Goal: Information Seeking & Learning: Learn about a topic

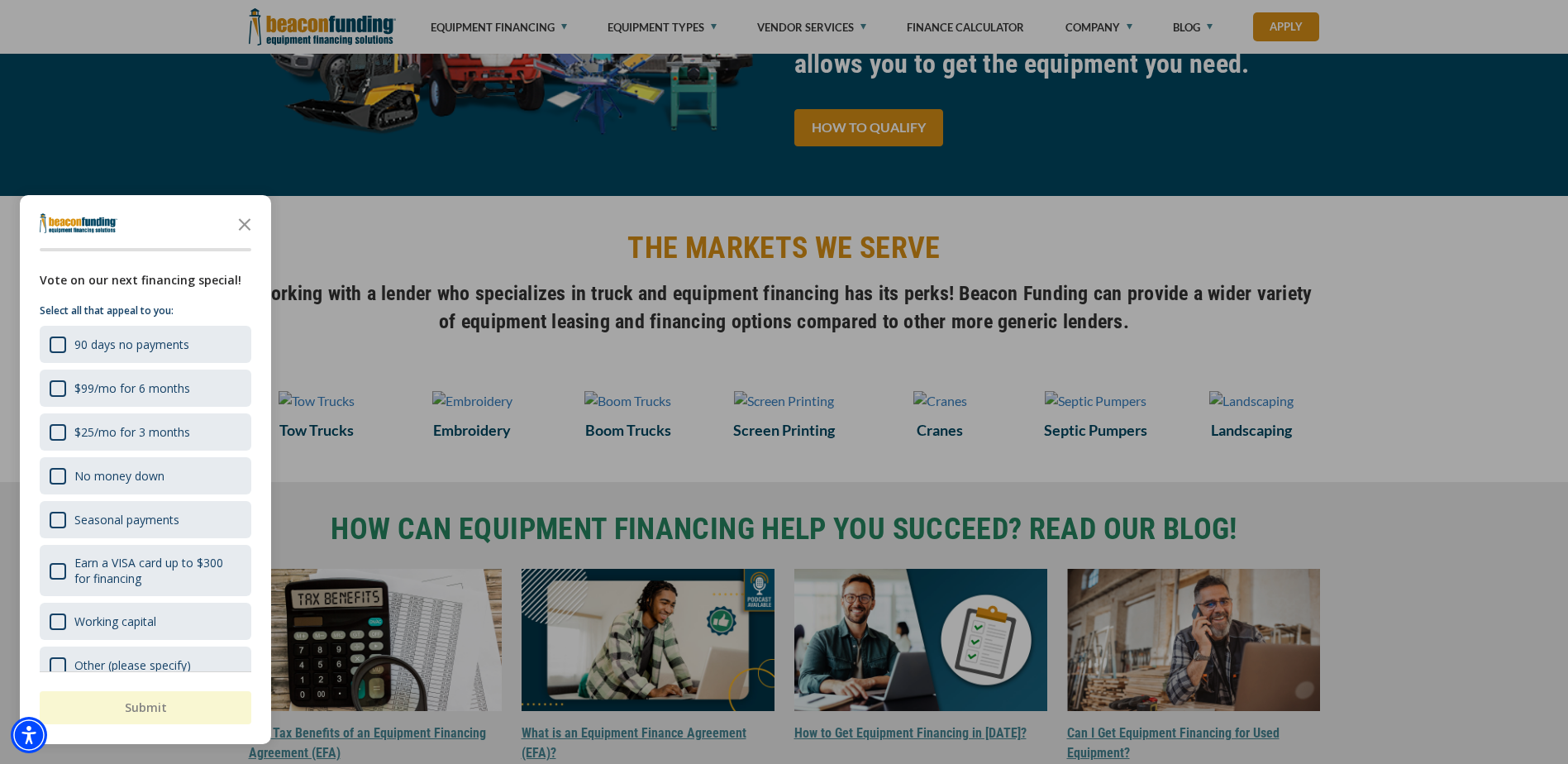
scroll to position [579, 0]
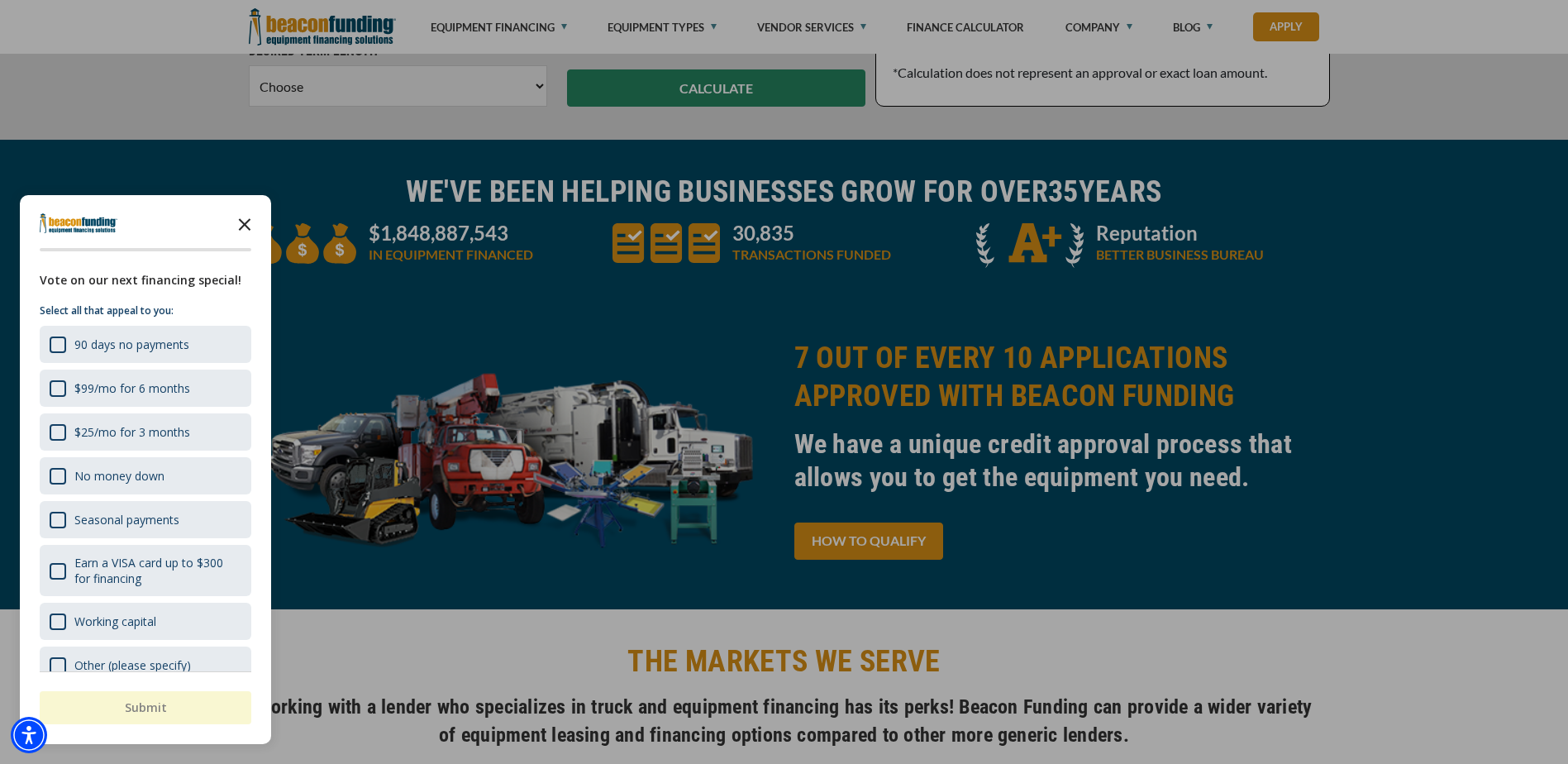
click at [242, 225] on icon "Close the survey" at bounding box center [245, 223] width 33 height 33
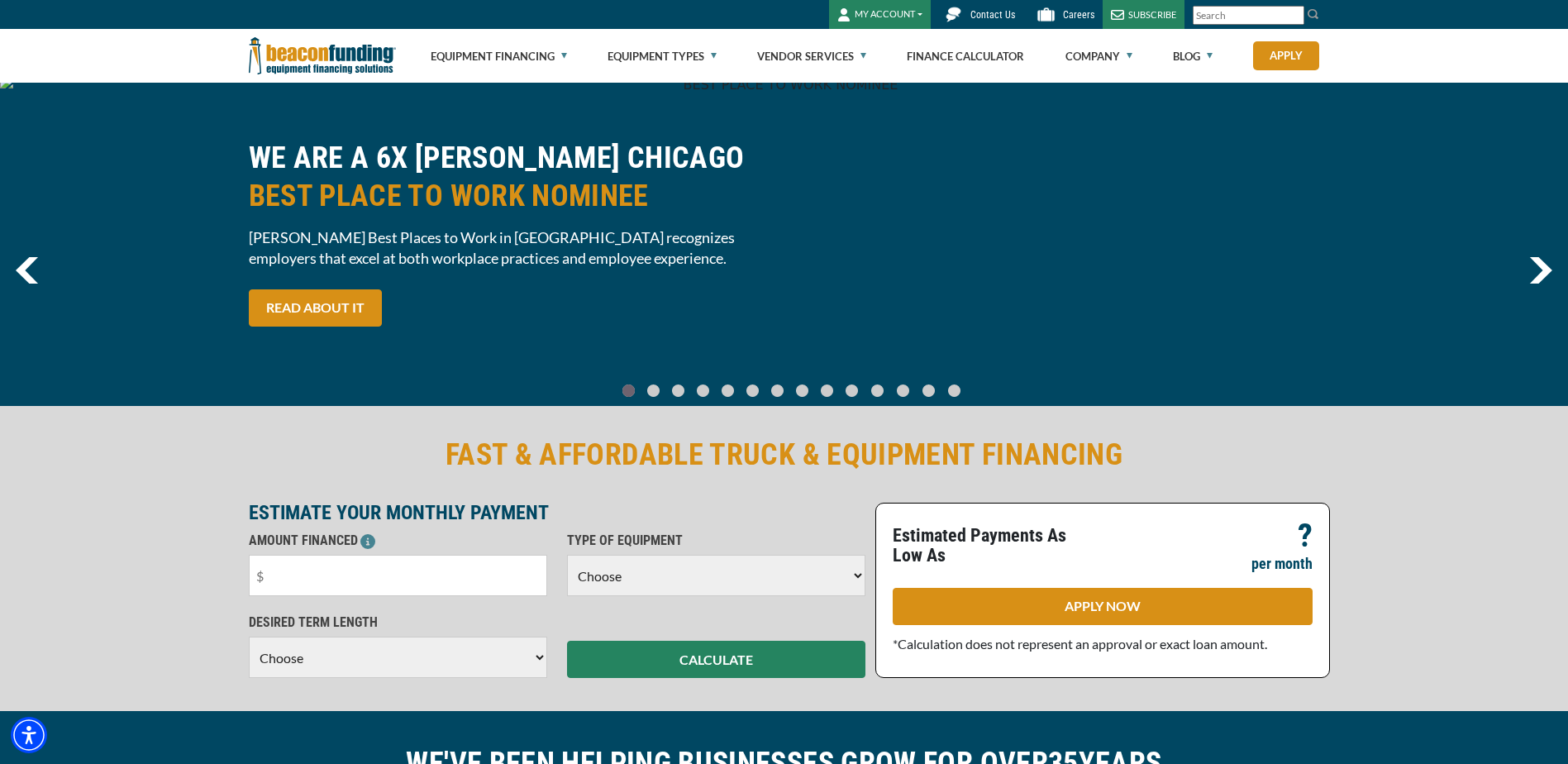
scroll to position [0, 0]
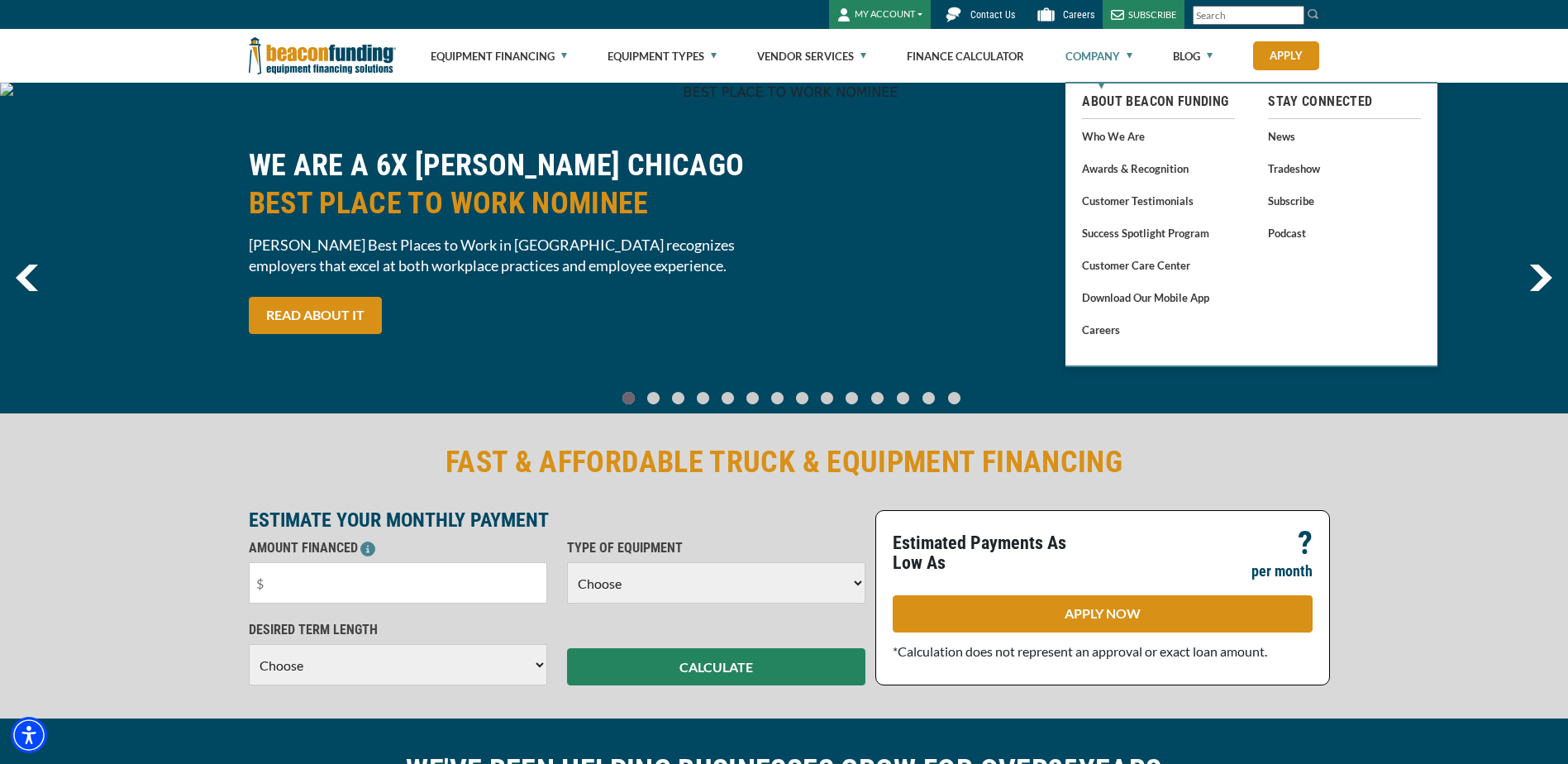
click at [1128, 53] on link "Company" at bounding box center [1099, 56] width 67 height 53
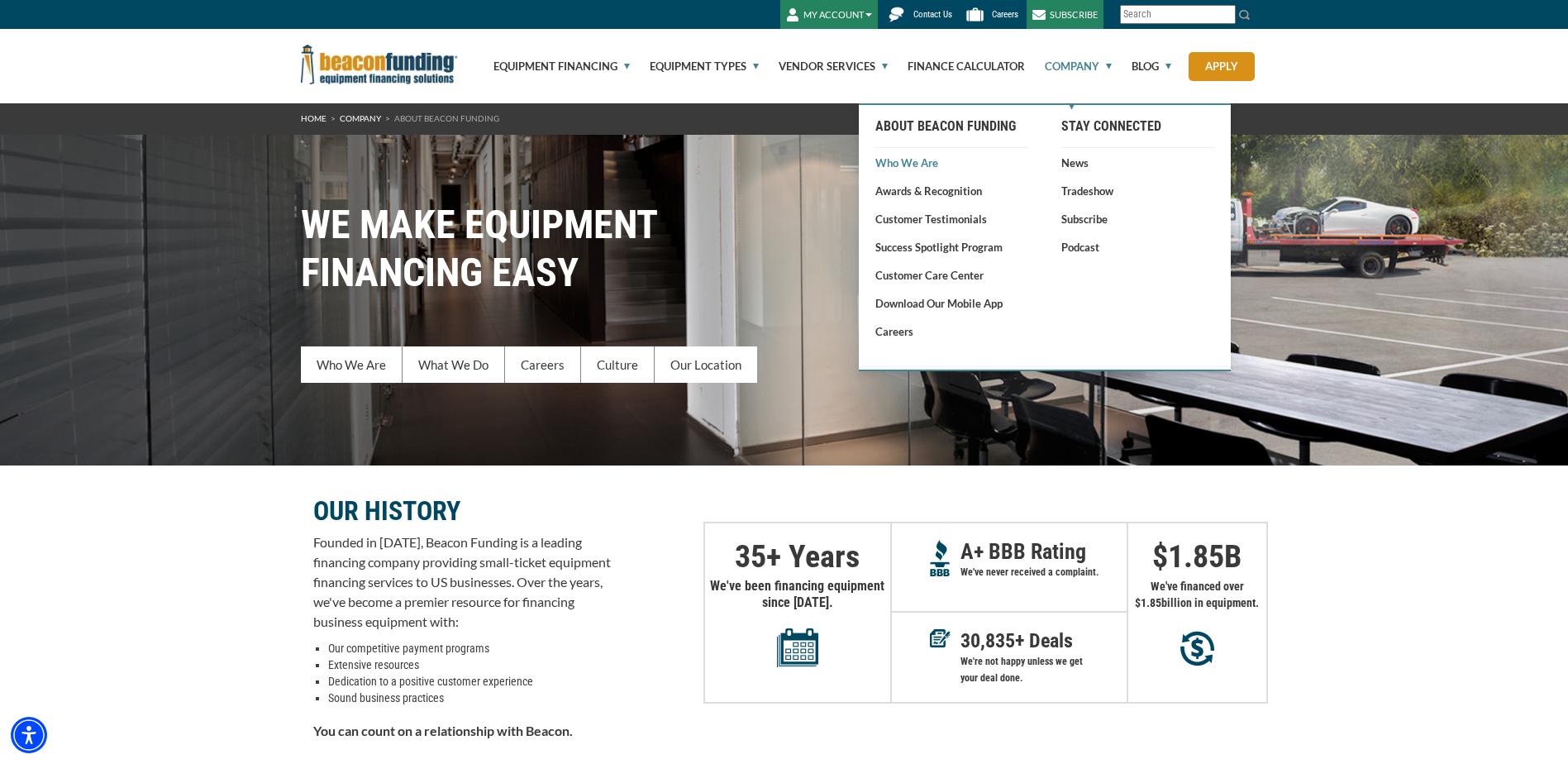
click at [919, 169] on link "Who We Are" at bounding box center [952, 163] width 153 height 16
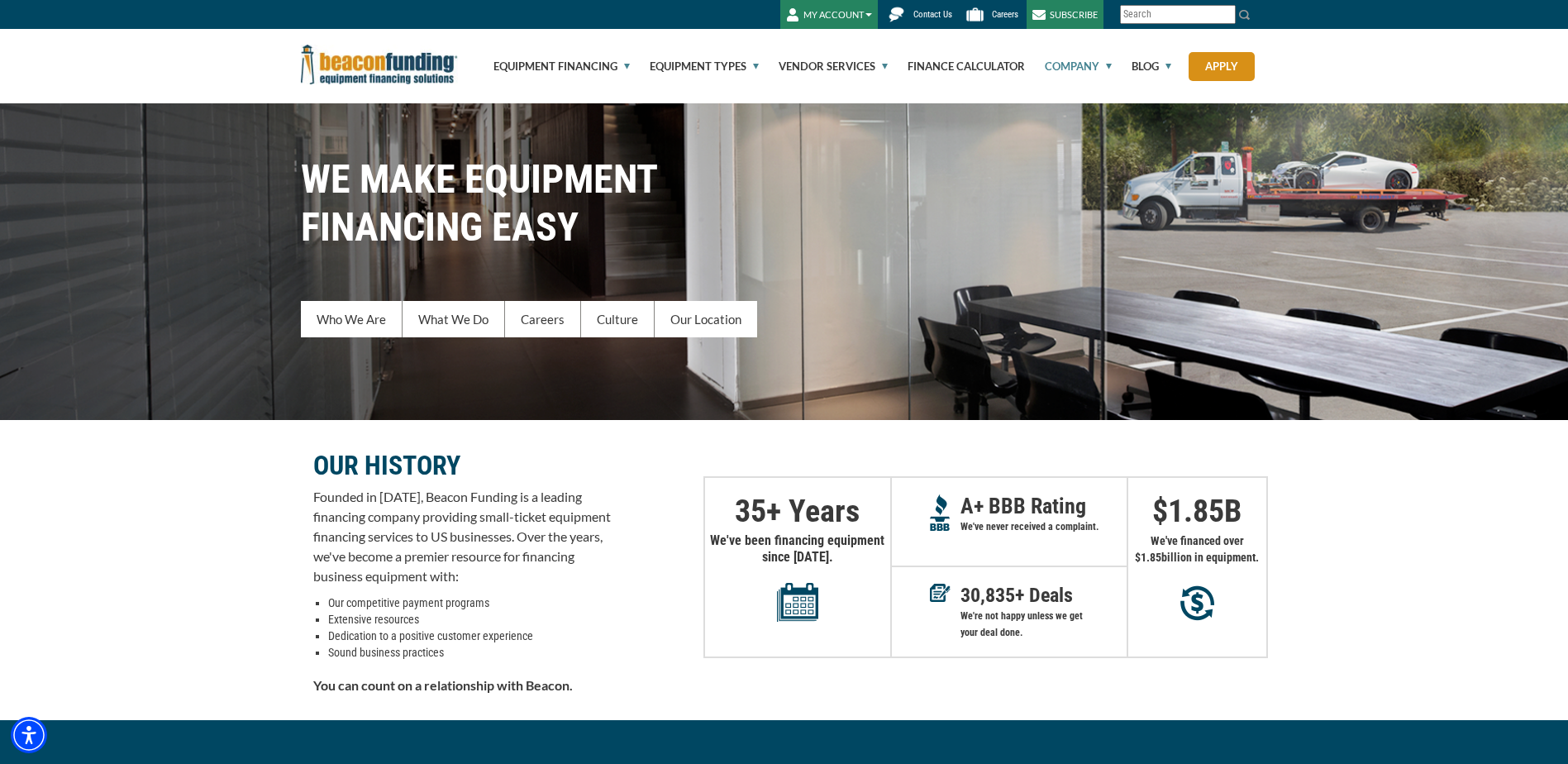
scroll to position [83, 0]
